Goal: Task Accomplishment & Management: Complete application form

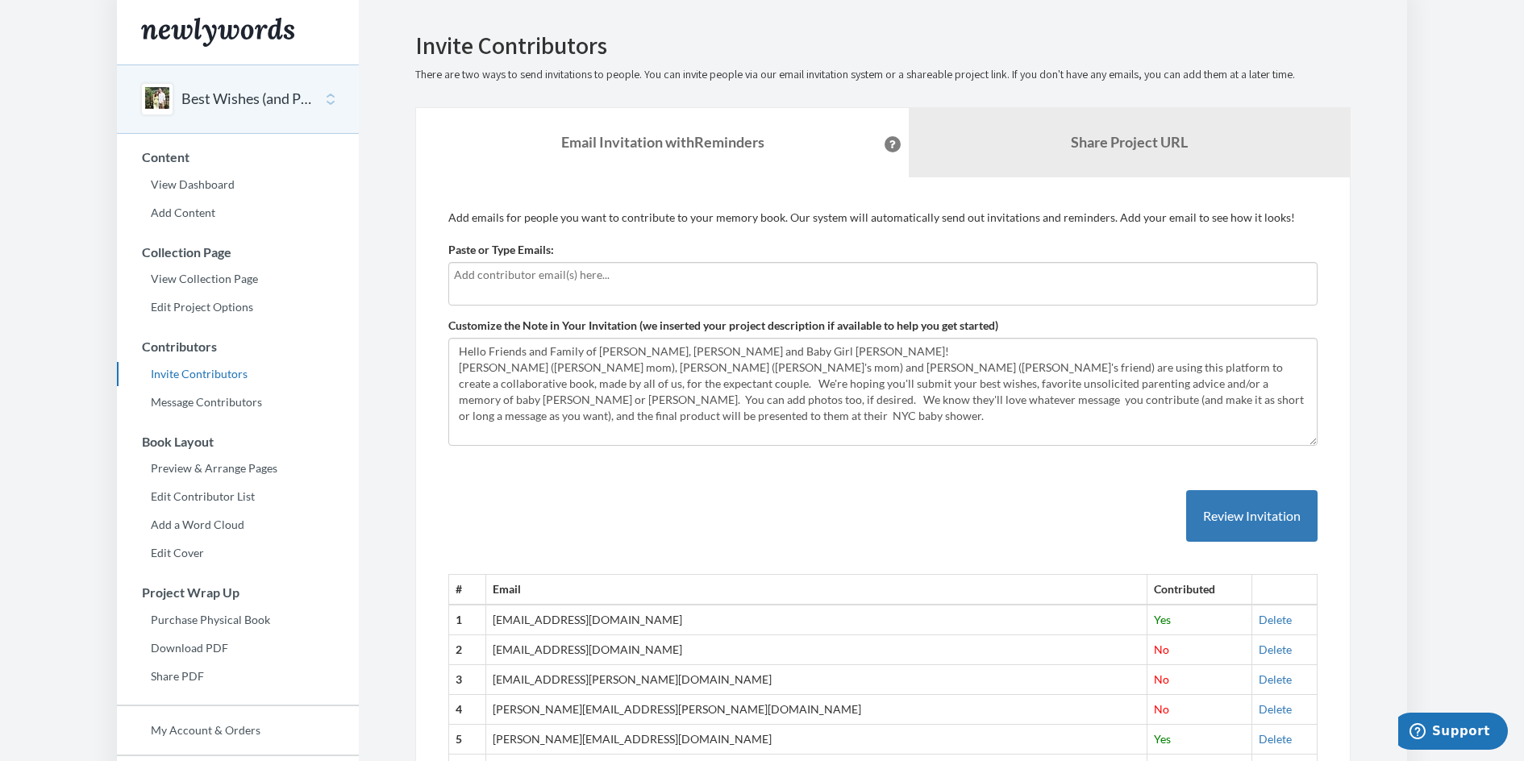
click at [514, 285] on div at bounding box center [882, 284] width 869 height 44
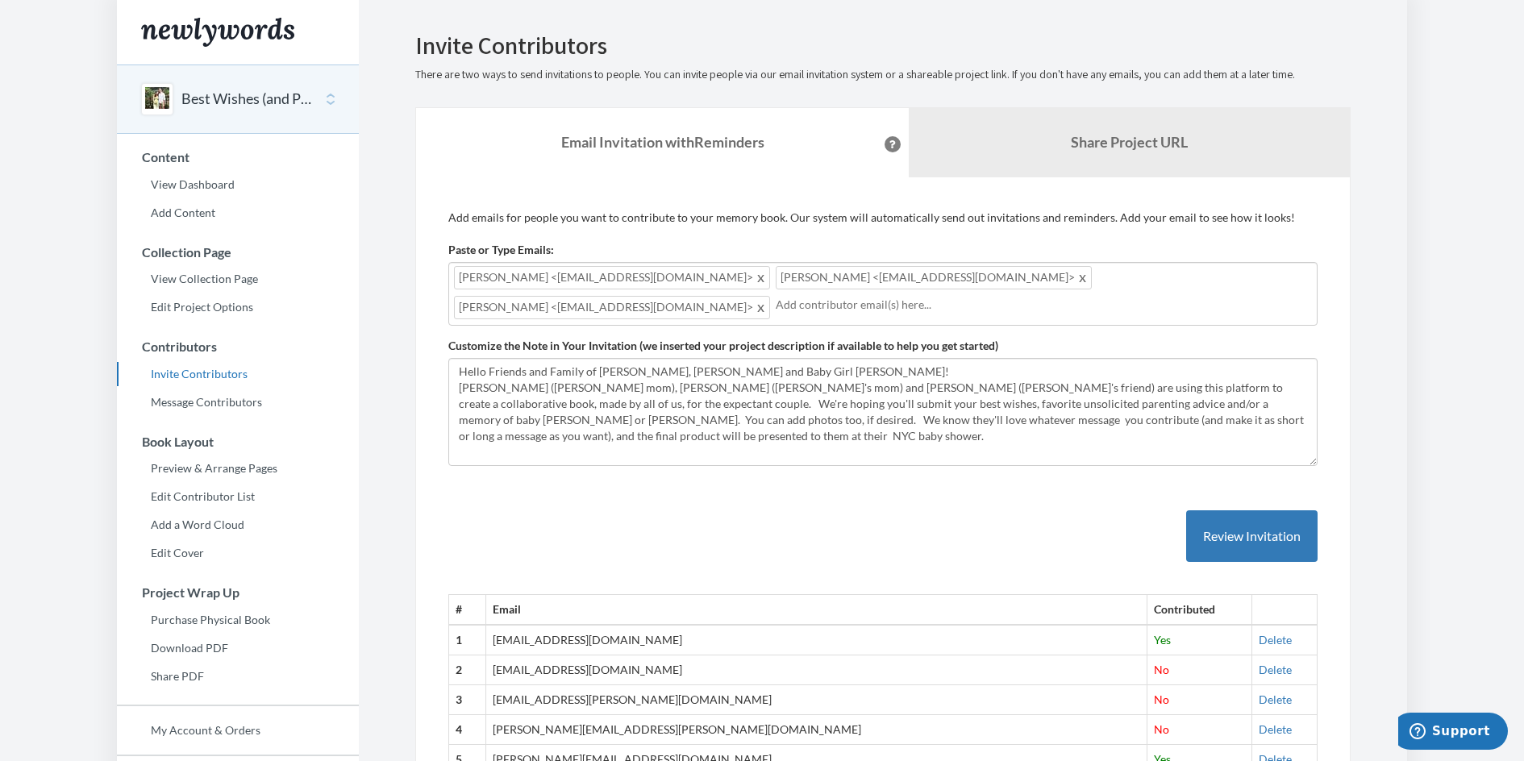
click at [1188, 277] on div "[PERSON_NAME] <[EMAIL_ADDRESS][DOMAIN_NAME]> [PERSON_NAME] <[EMAIL_ADDRESS][DOM…" at bounding box center [882, 294] width 869 height 64
click at [1193, 278] on div "[PERSON_NAME] <[EMAIL_ADDRESS][DOMAIN_NAME]> [PERSON_NAME] <[EMAIL_ADDRESS][DOM…" at bounding box center [882, 294] width 869 height 64
click at [776, 304] on input "[PERSON_NAME]" at bounding box center [1044, 305] width 536 height 18
paste input "text"
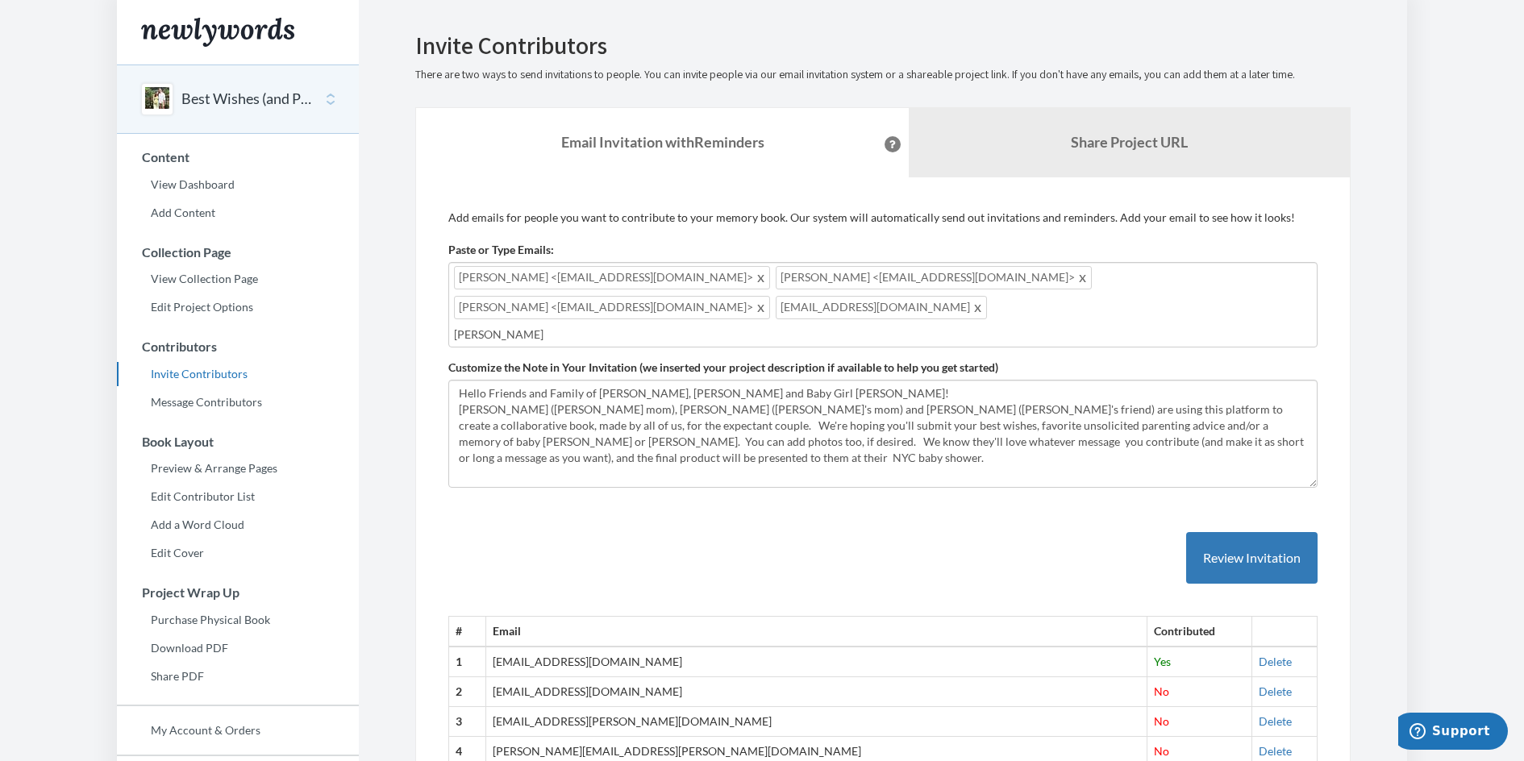
click at [526, 326] on input "[PERSON_NAME]" at bounding box center [883, 335] width 858 height 18
type input "l"
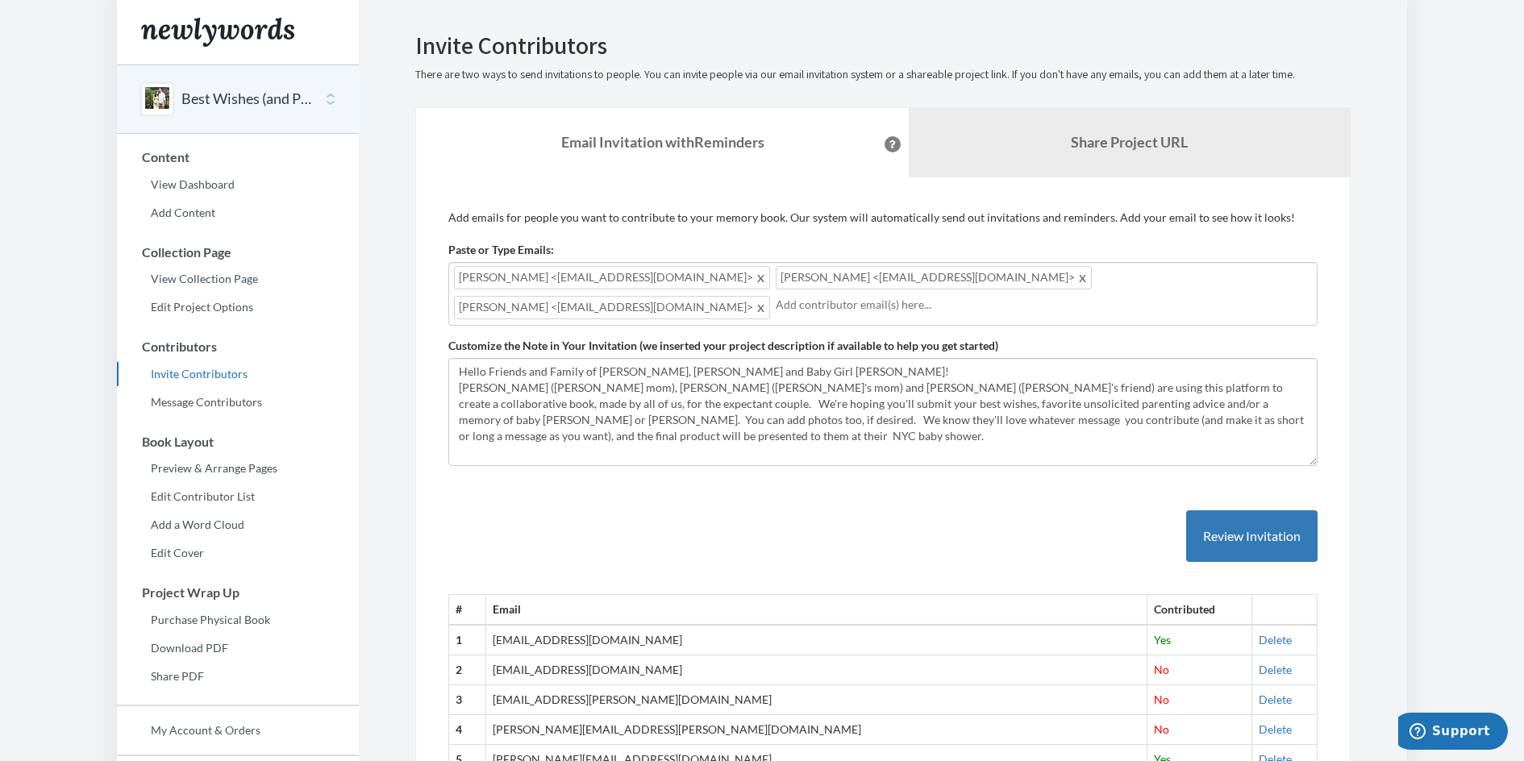
click at [1169, 274] on div "[PERSON_NAME] <[EMAIL_ADDRESS][DOMAIN_NAME]> [PERSON_NAME] <[EMAIL_ADDRESS][DOM…" at bounding box center [882, 294] width 869 height 64
click at [1188, 281] on div "[PERSON_NAME] <[EMAIL_ADDRESS][DOMAIN_NAME]> [PERSON_NAME] <[EMAIL_ADDRESS][DOM…" at bounding box center [882, 294] width 869 height 64
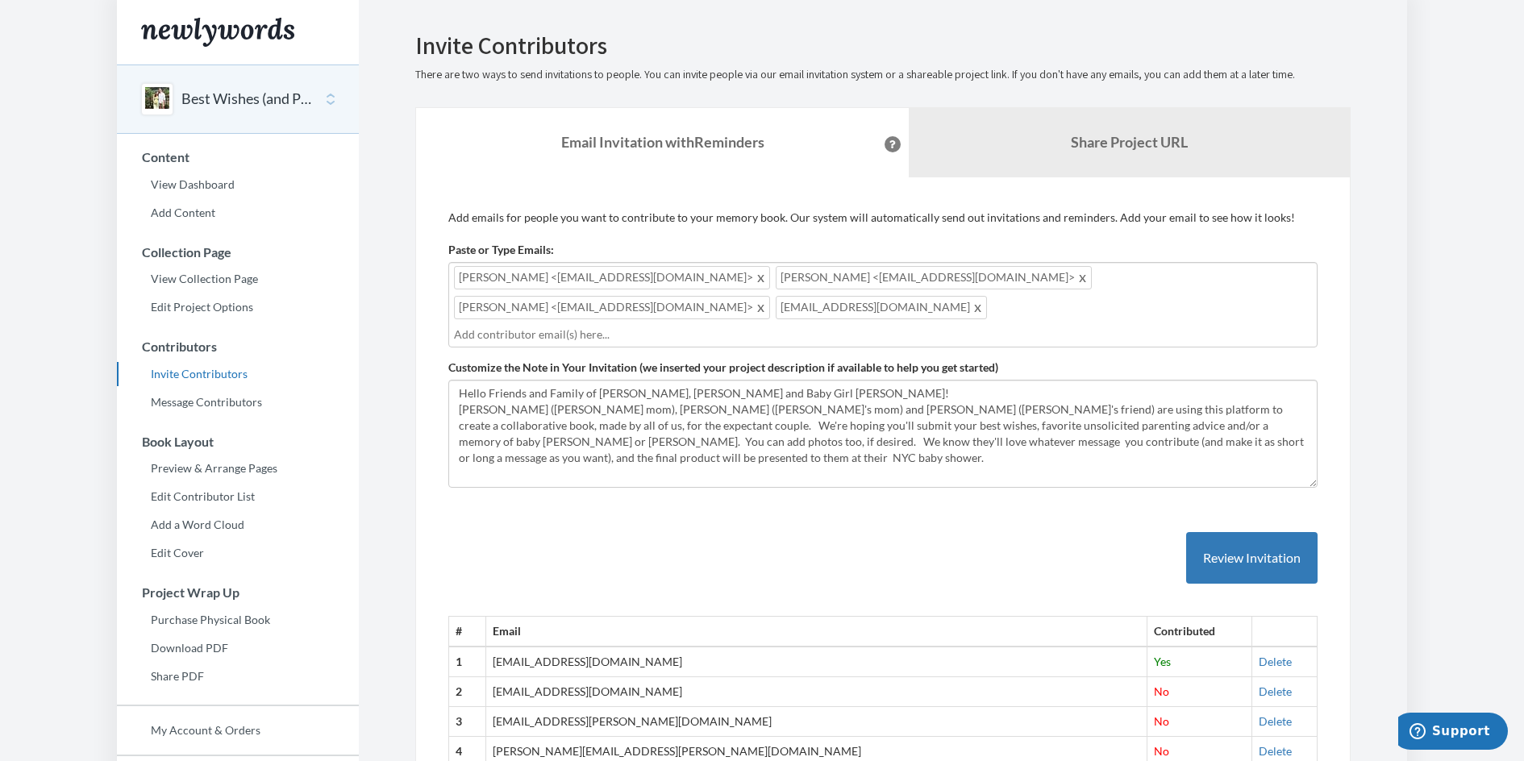
click at [1241, 532] on button "Review Invitation" at bounding box center [1251, 558] width 131 height 52
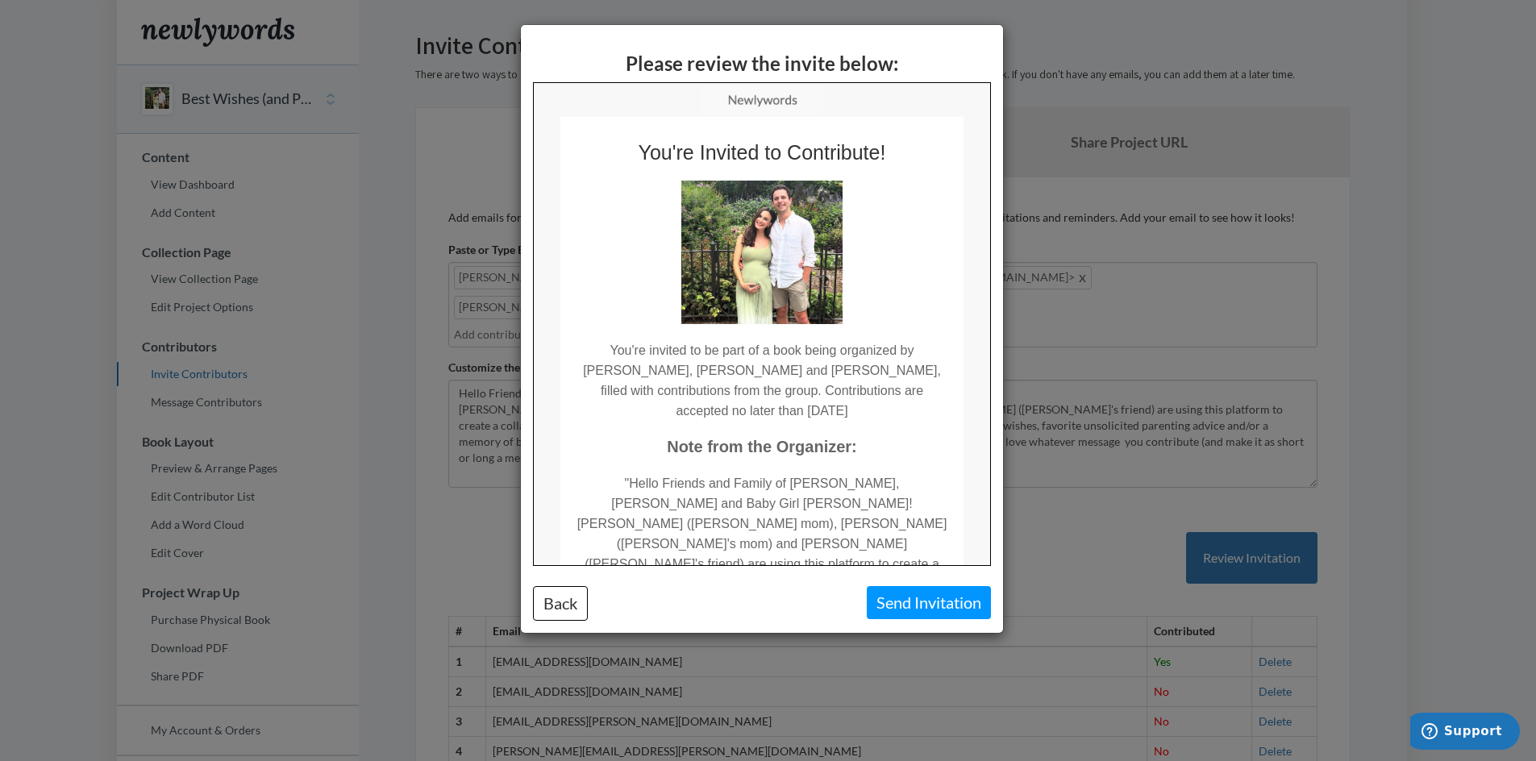
click at [939, 604] on button "Send Invitation" at bounding box center [929, 602] width 124 height 33
